Goal: Use online tool/utility: Utilize a website feature to perform a specific function

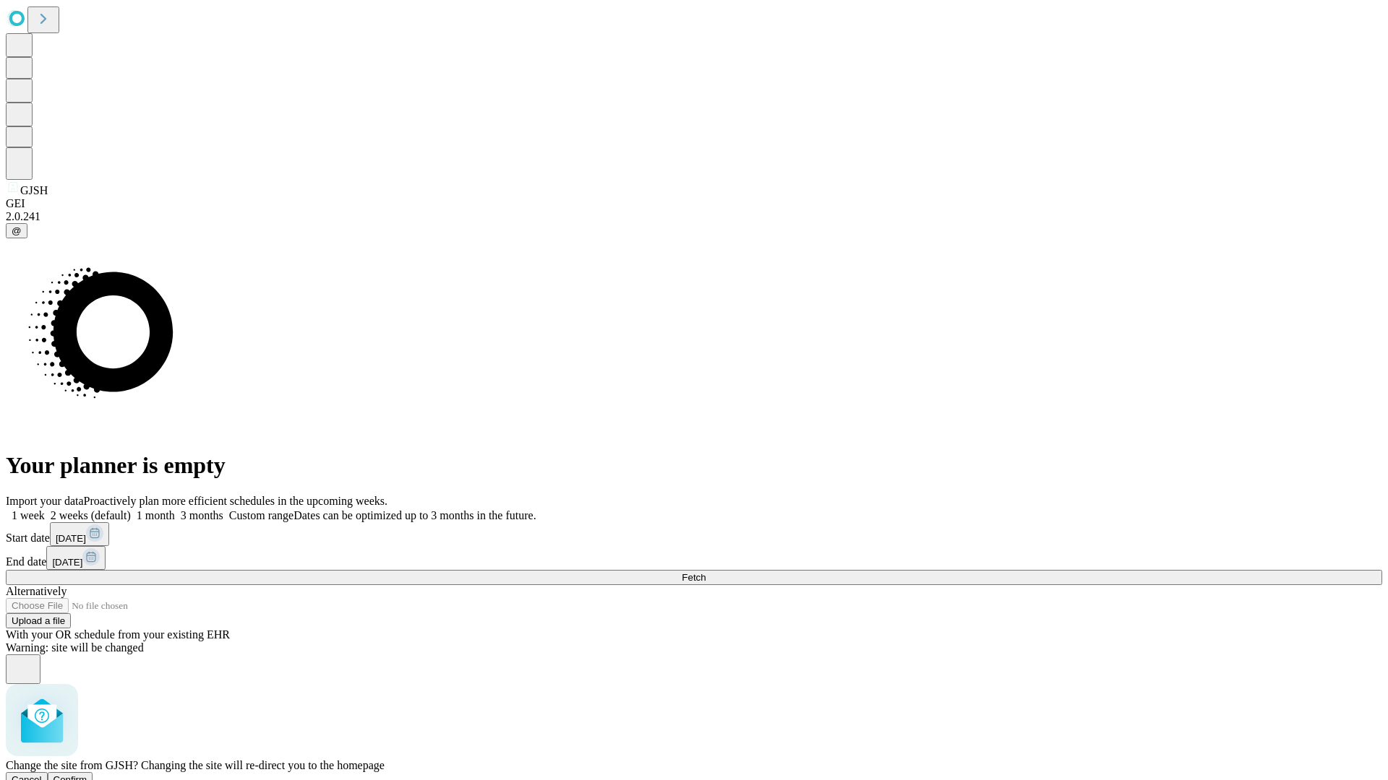
click at [87, 775] on span "Confirm" at bounding box center [70, 780] width 34 height 11
click at [45, 509] on label "1 week" at bounding box center [25, 515] width 39 height 12
click at [705, 572] on span "Fetch" at bounding box center [693, 577] width 24 height 11
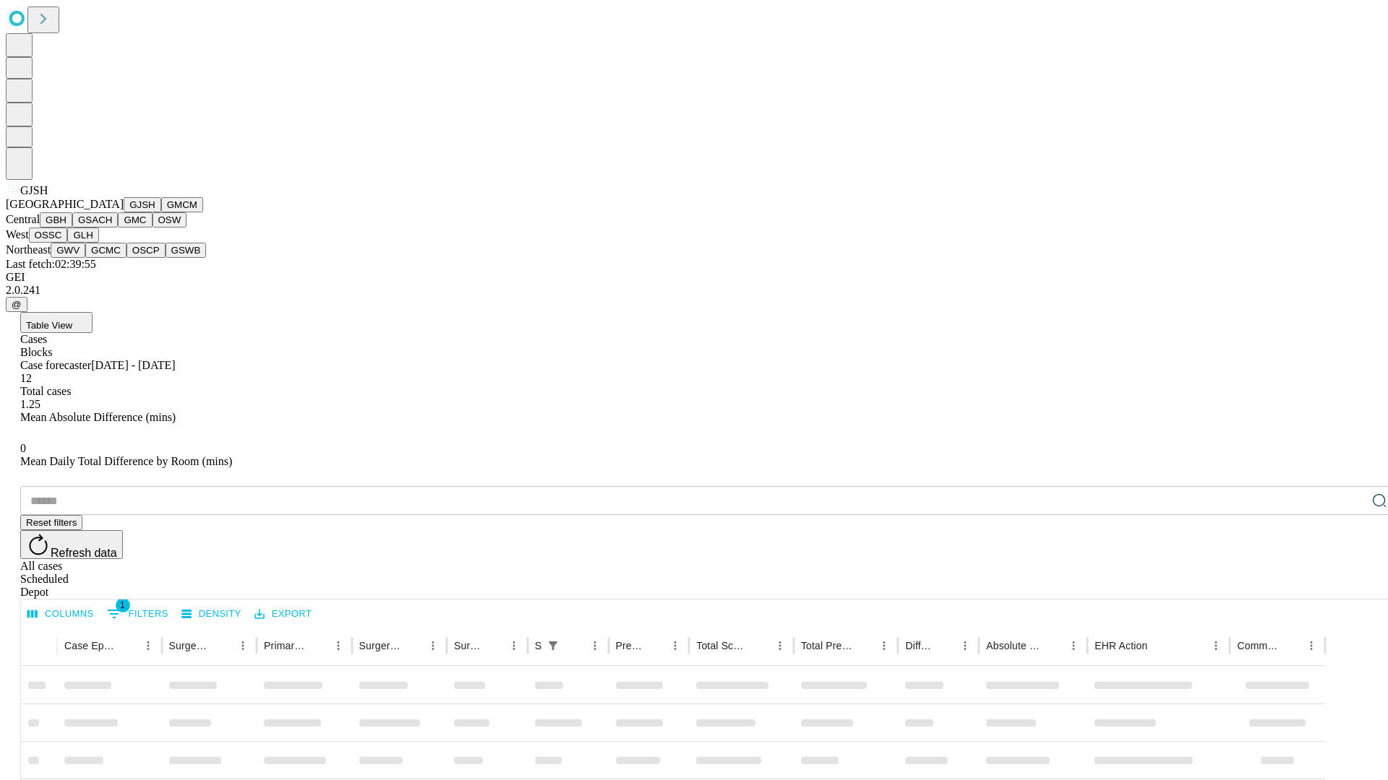
click at [161, 212] on button "GMCM" at bounding box center [182, 204] width 42 height 15
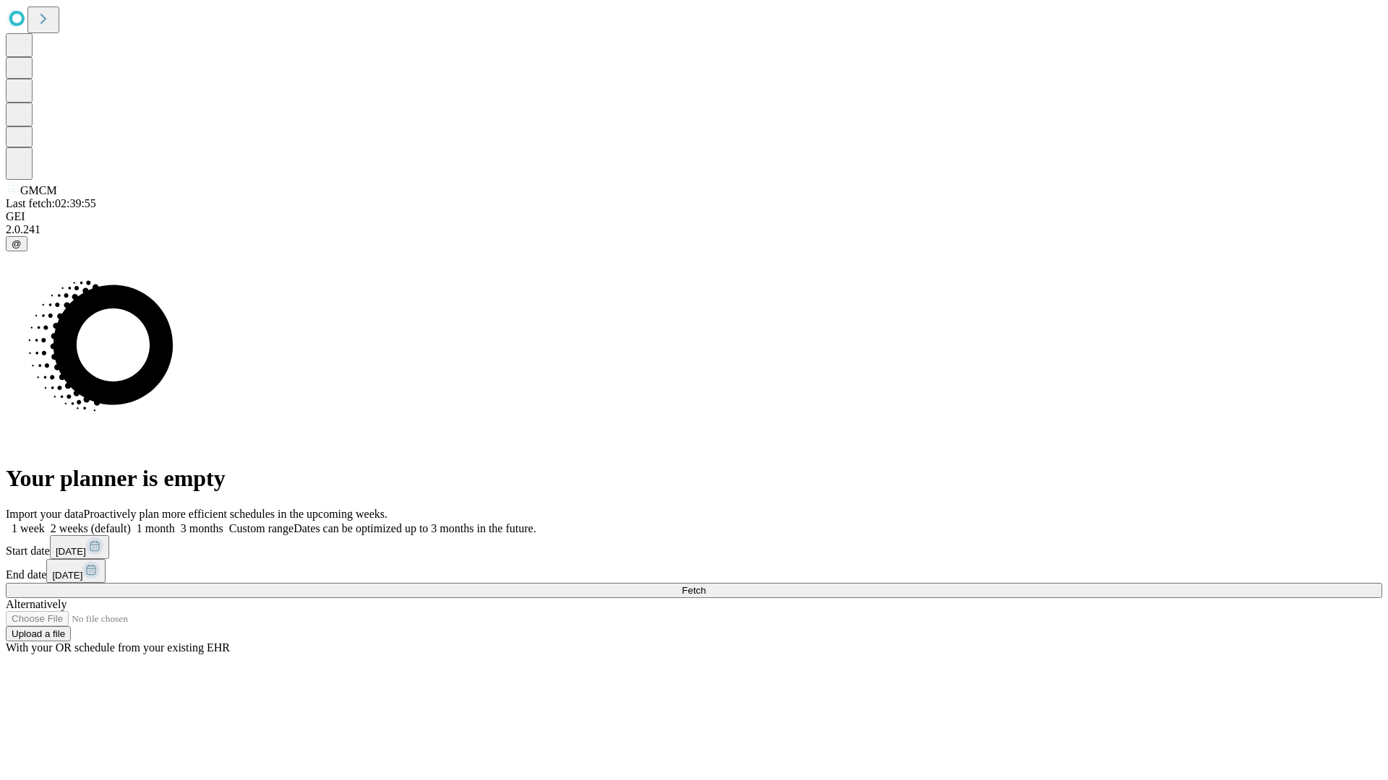
click at [45, 522] on label "1 week" at bounding box center [25, 528] width 39 height 12
click at [705, 585] on span "Fetch" at bounding box center [693, 590] width 24 height 11
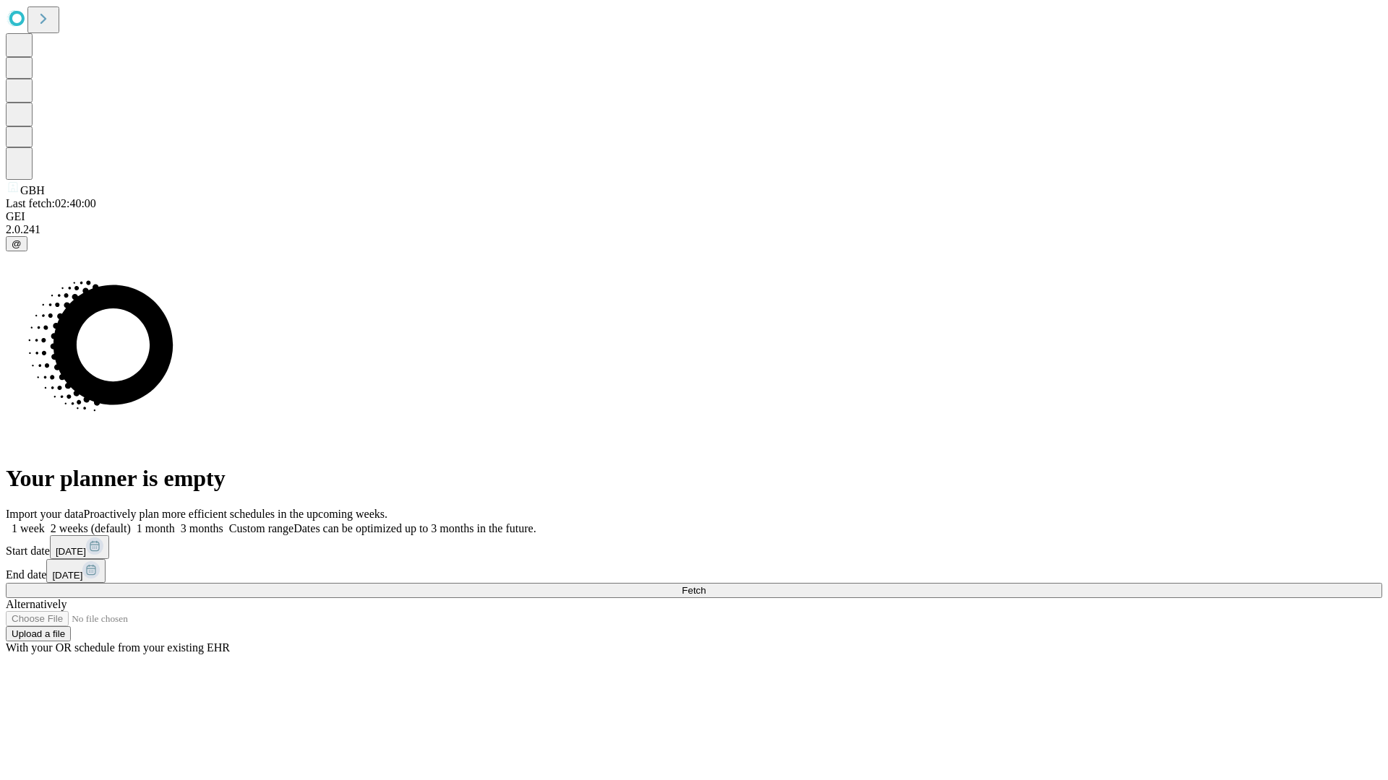
click at [45, 522] on label "1 week" at bounding box center [25, 528] width 39 height 12
click at [705, 585] on span "Fetch" at bounding box center [693, 590] width 24 height 11
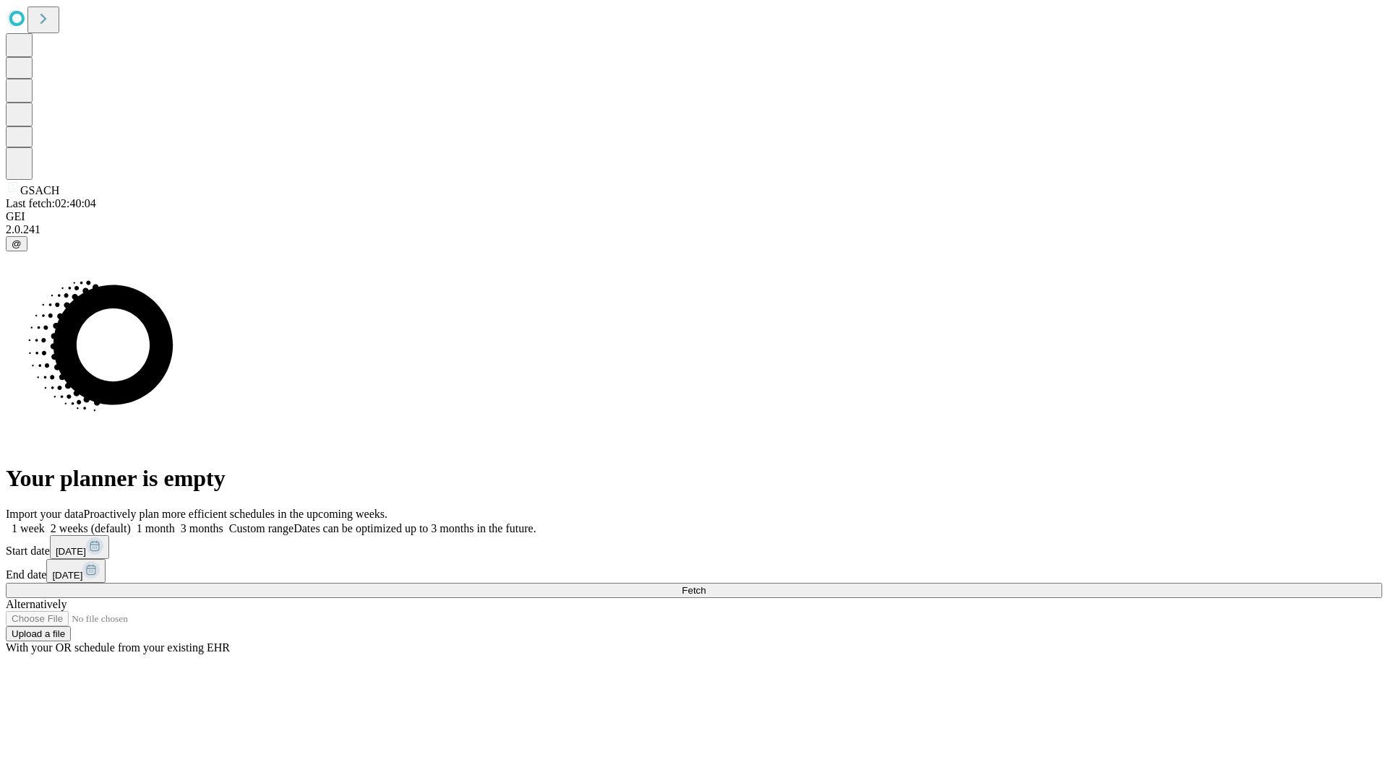
click at [45, 522] on label "1 week" at bounding box center [25, 528] width 39 height 12
click at [705, 585] on span "Fetch" at bounding box center [693, 590] width 24 height 11
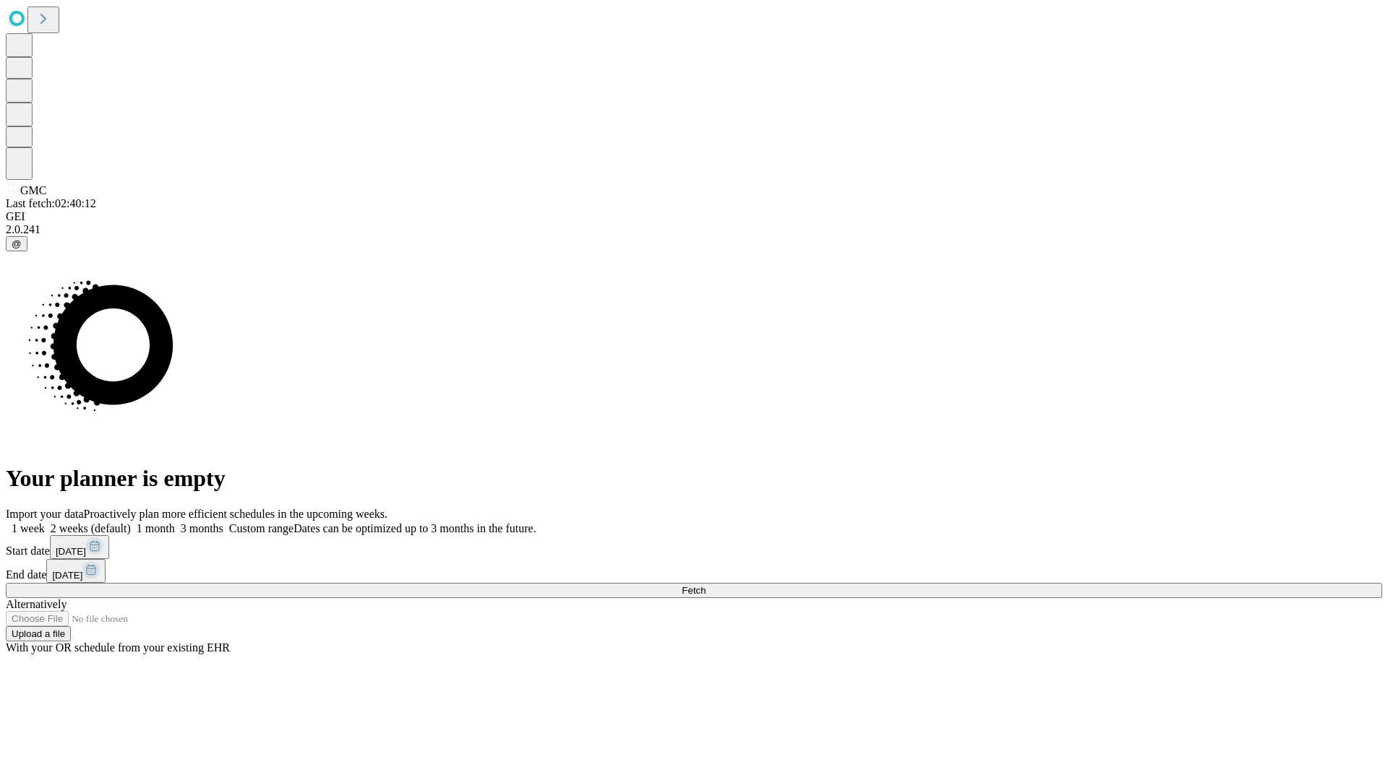
click at [45, 522] on label "1 week" at bounding box center [25, 528] width 39 height 12
click at [705, 585] on span "Fetch" at bounding box center [693, 590] width 24 height 11
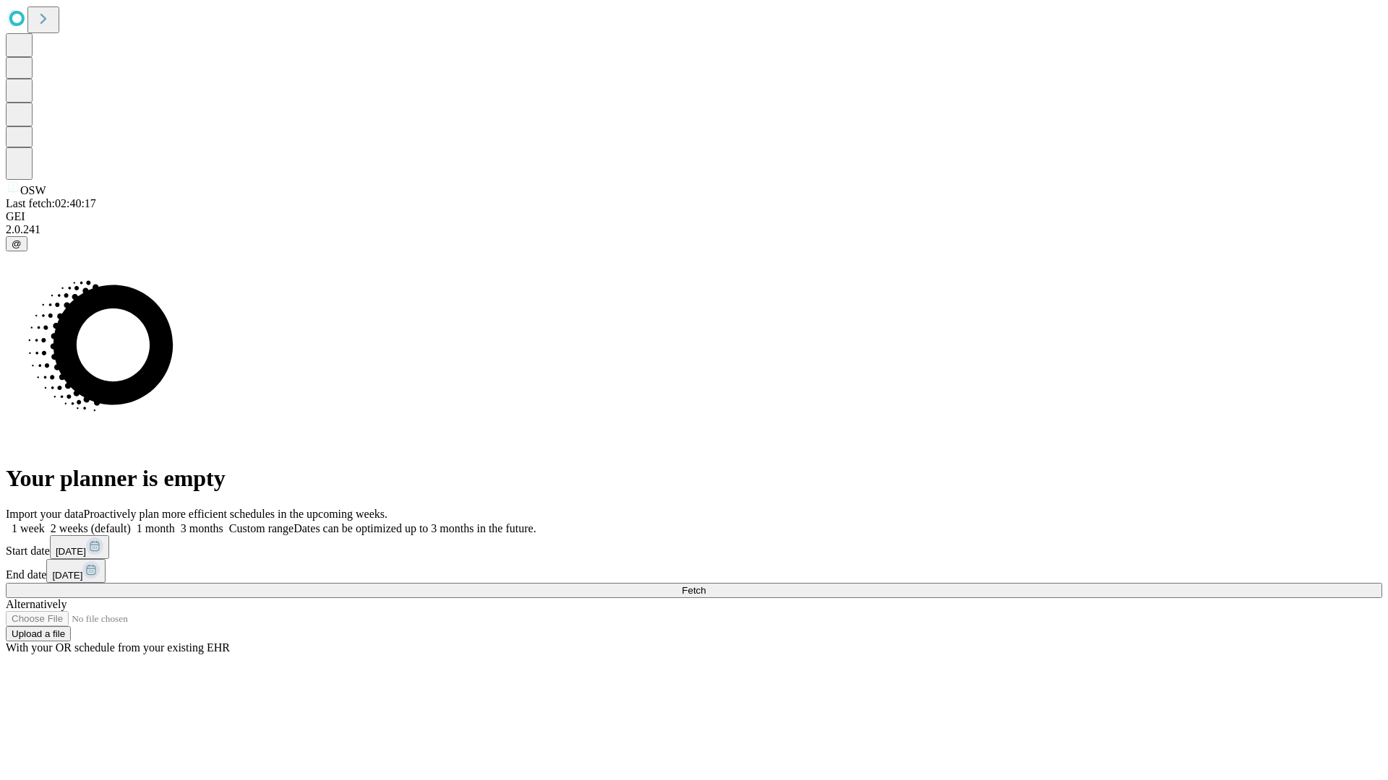
click at [45, 522] on label "1 week" at bounding box center [25, 528] width 39 height 12
click at [705, 585] on span "Fetch" at bounding box center [693, 590] width 24 height 11
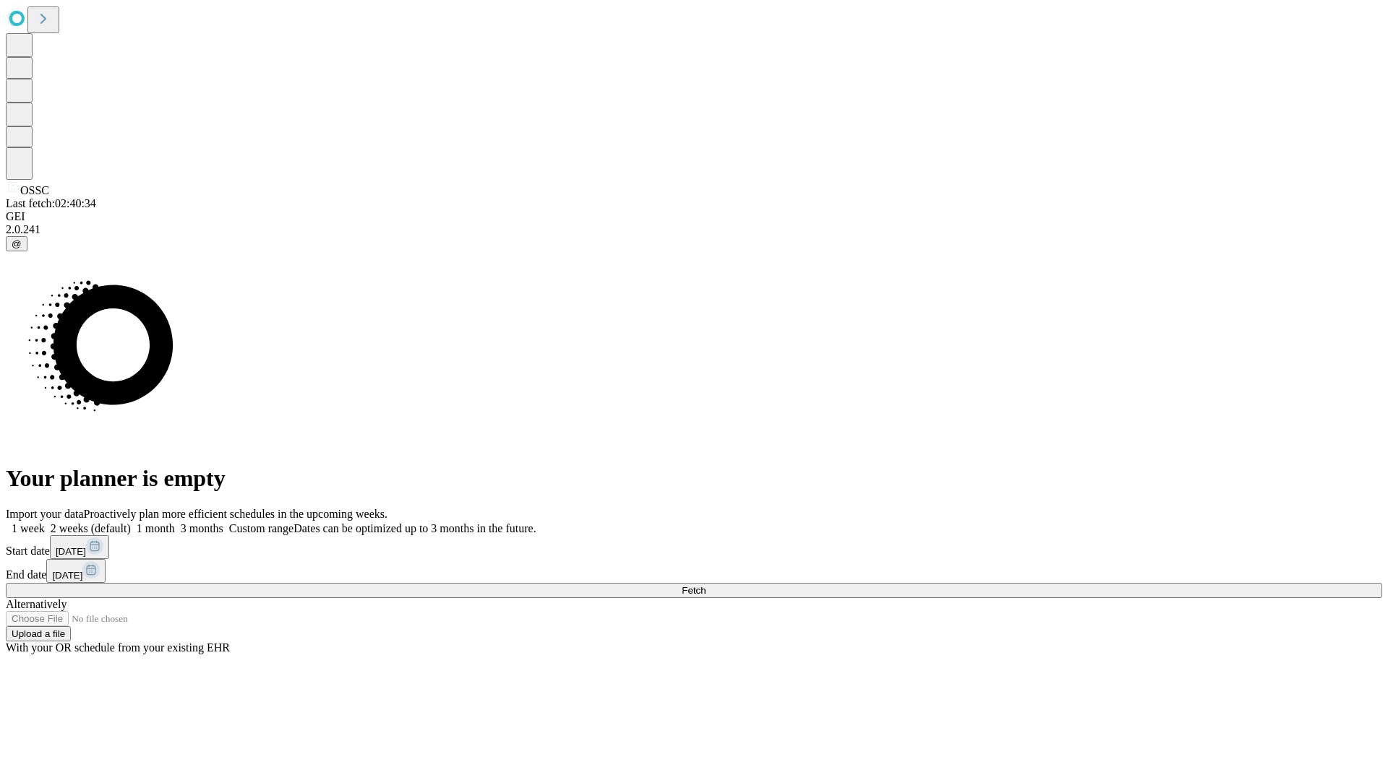
click at [45, 522] on label "1 week" at bounding box center [25, 528] width 39 height 12
click at [705, 585] on span "Fetch" at bounding box center [693, 590] width 24 height 11
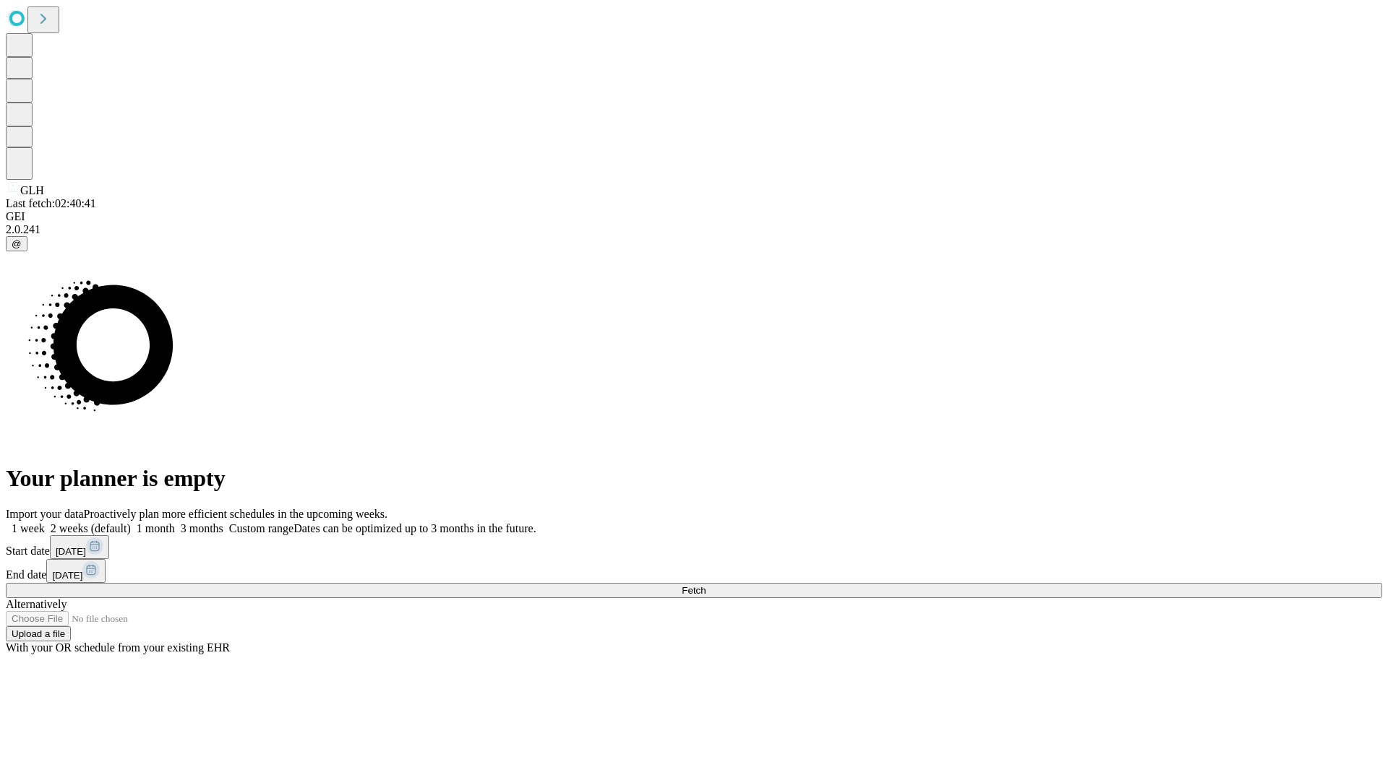
click at [45, 522] on label "1 week" at bounding box center [25, 528] width 39 height 12
click at [705, 585] on span "Fetch" at bounding box center [693, 590] width 24 height 11
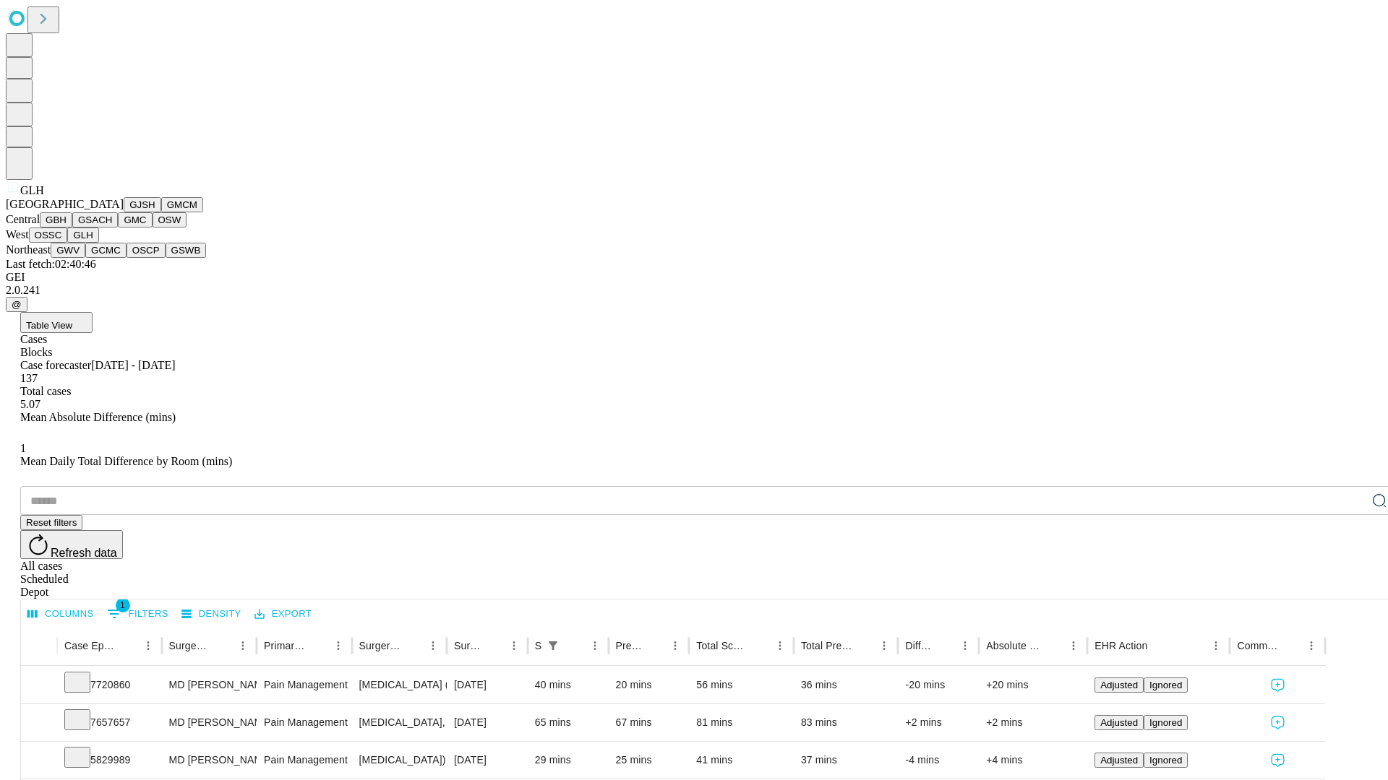
click at [85, 258] on button "GWV" at bounding box center [68, 250] width 35 height 15
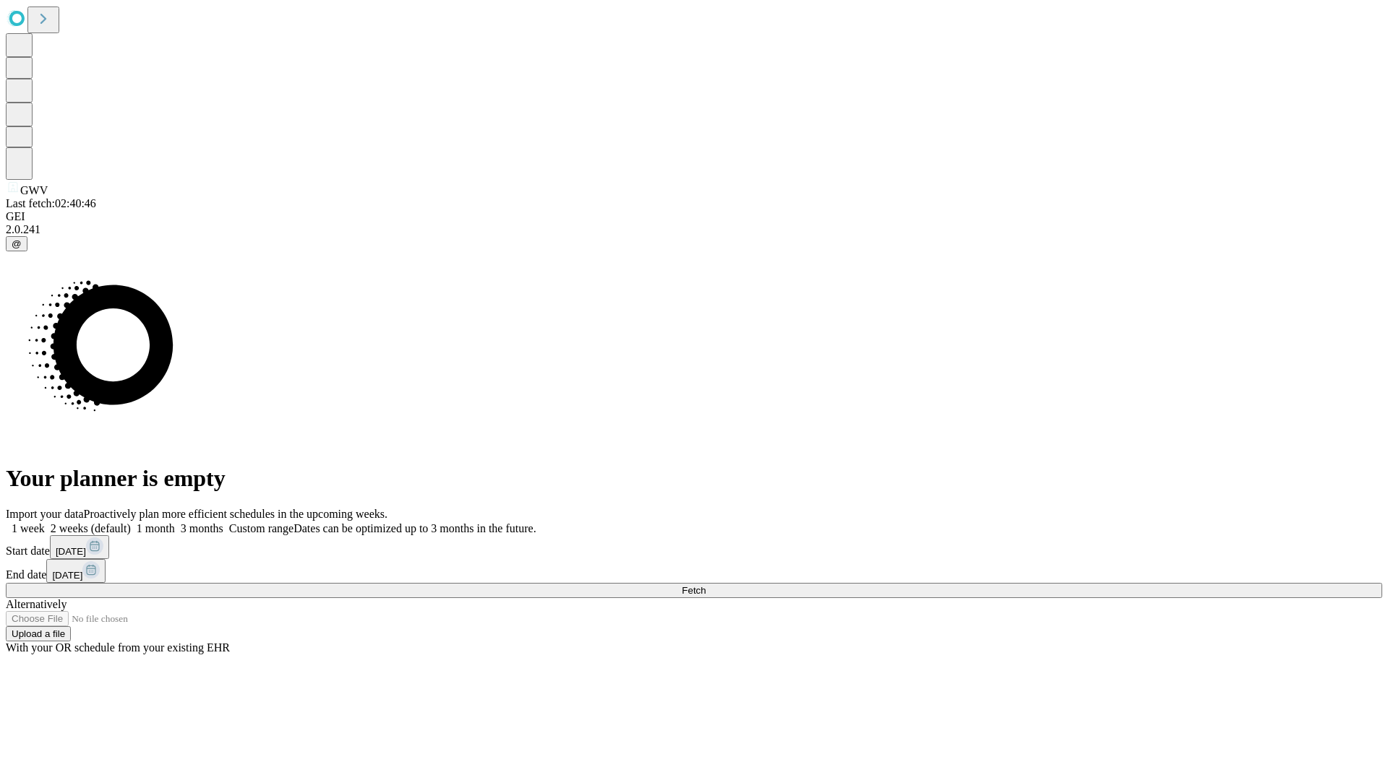
click at [45, 522] on label "1 week" at bounding box center [25, 528] width 39 height 12
click at [705, 585] on span "Fetch" at bounding box center [693, 590] width 24 height 11
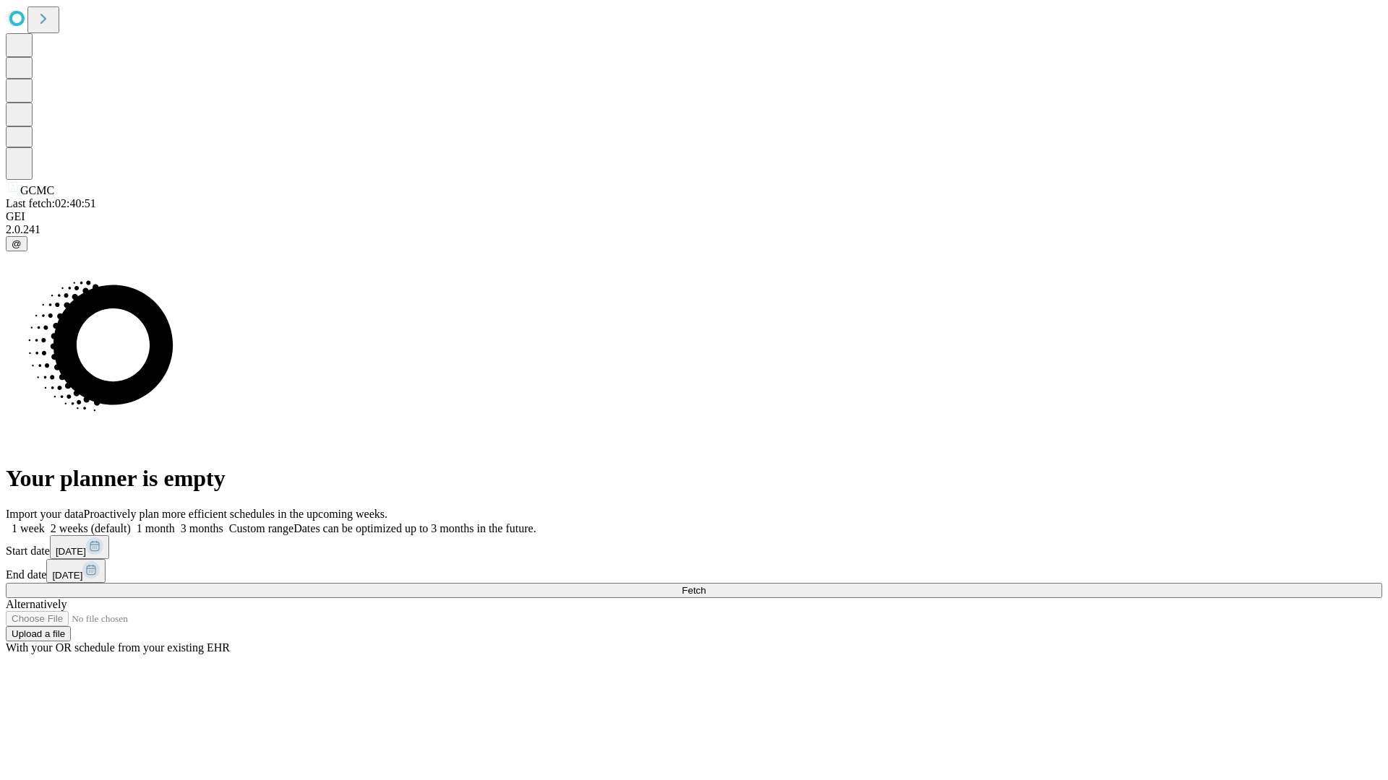
click at [45, 522] on label "1 week" at bounding box center [25, 528] width 39 height 12
click at [705, 585] on span "Fetch" at bounding box center [693, 590] width 24 height 11
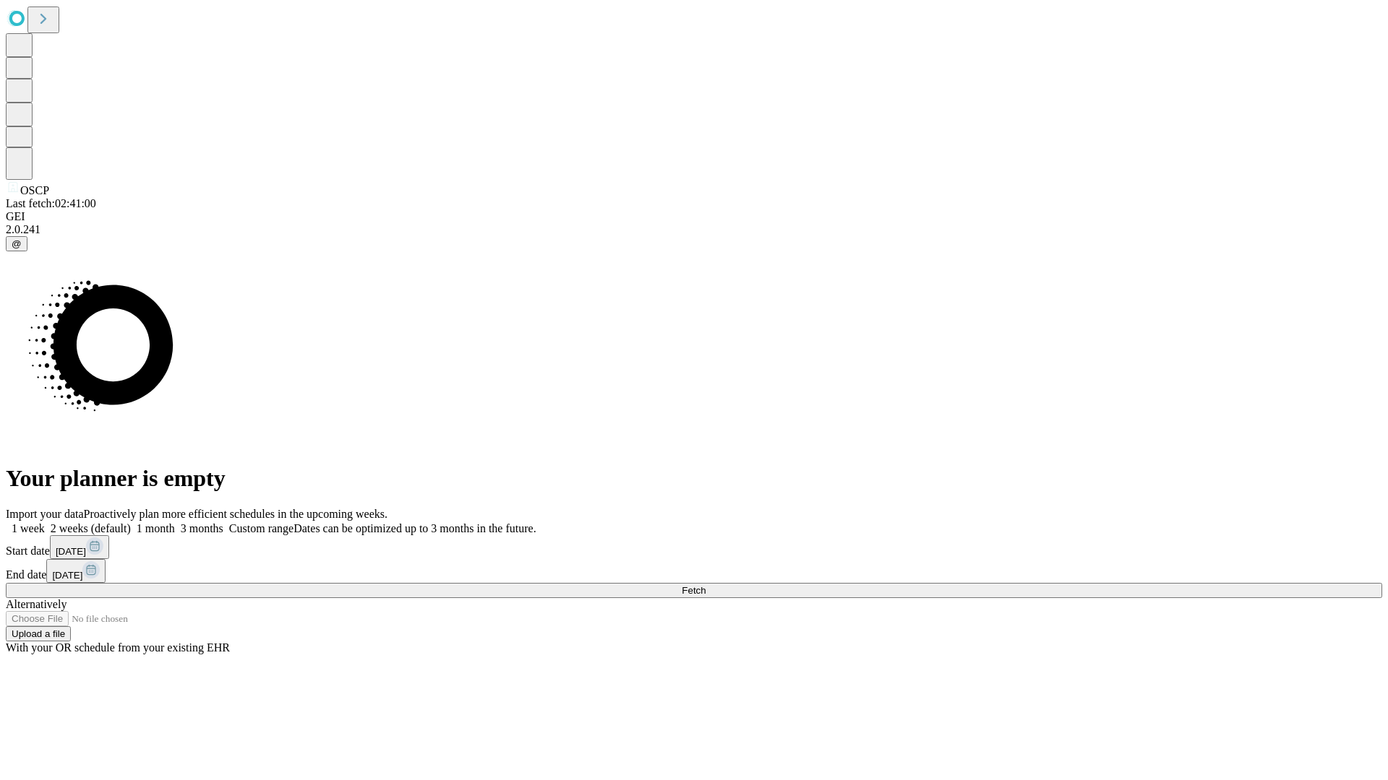
click at [45, 522] on label "1 week" at bounding box center [25, 528] width 39 height 12
click at [705, 585] on span "Fetch" at bounding box center [693, 590] width 24 height 11
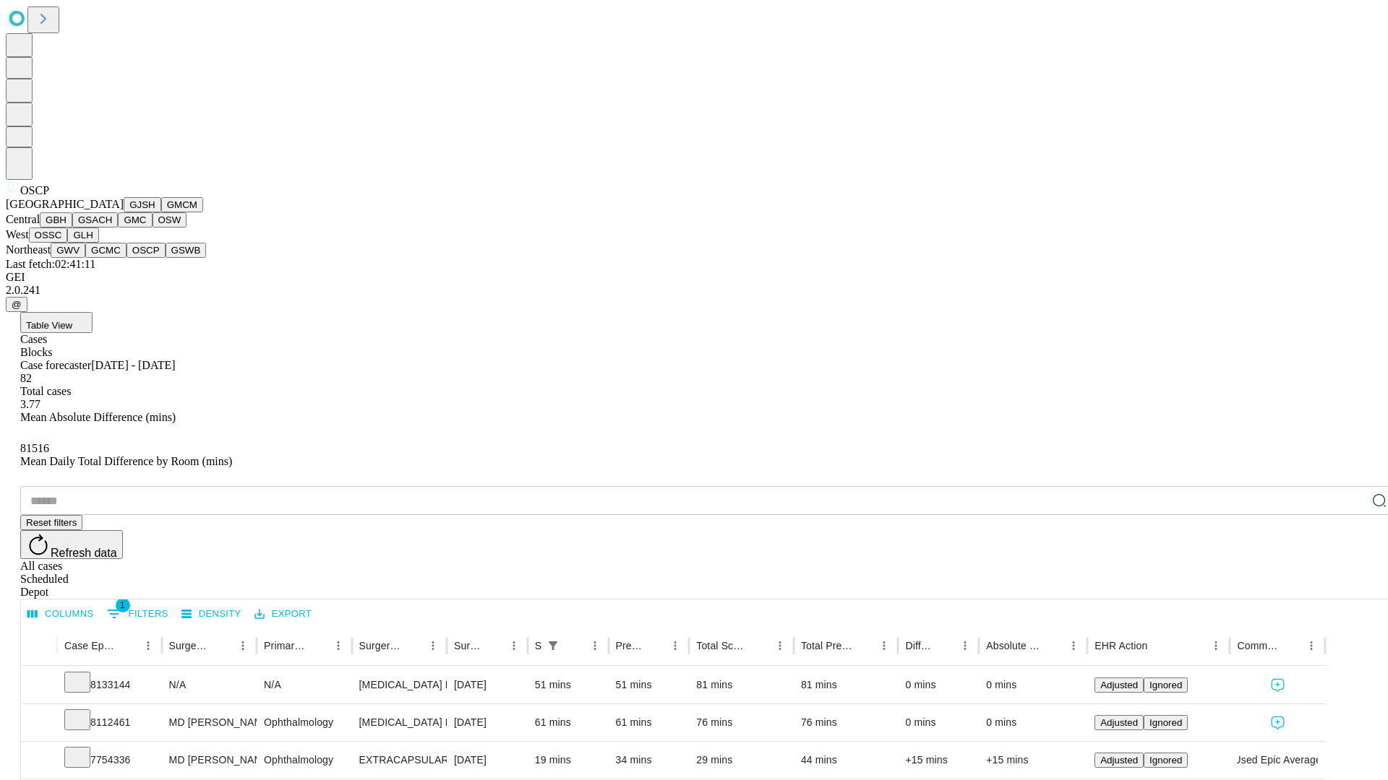
click at [165, 258] on button "GSWB" at bounding box center [185, 250] width 41 height 15
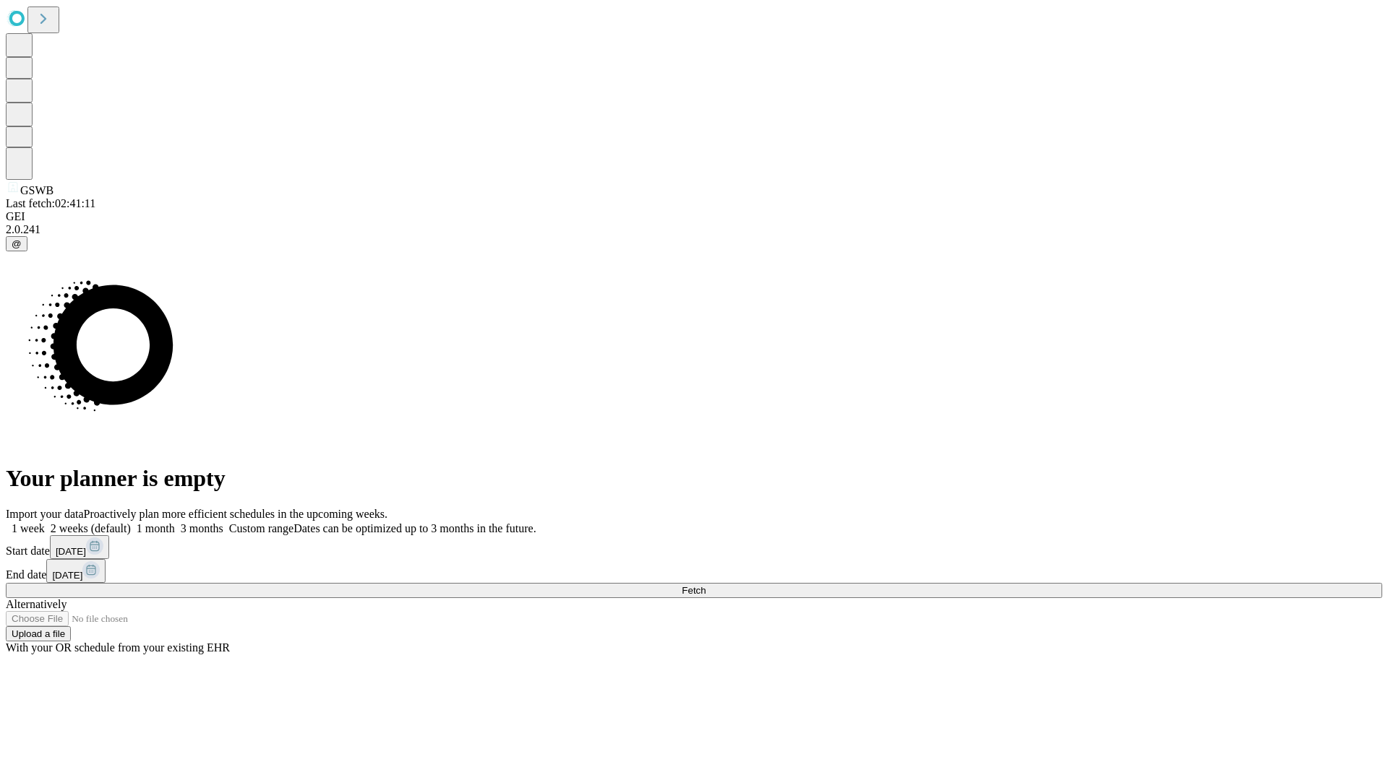
click at [45, 522] on label "1 week" at bounding box center [25, 528] width 39 height 12
click at [705, 585] on span "Fetch" at bounding box center [693, 590] width 24 height 11
